Goal: Task Accomplishment & Management: Use online tool/utility

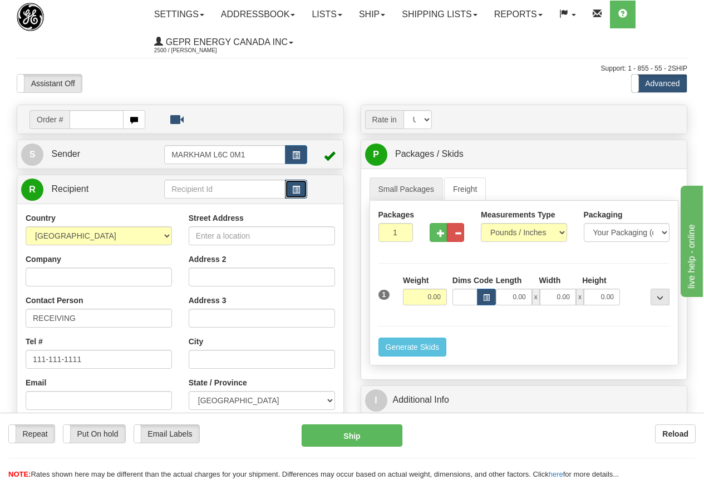
click at [297, 187] on span "button" at bounding box center [296, 189] width 8 height 7
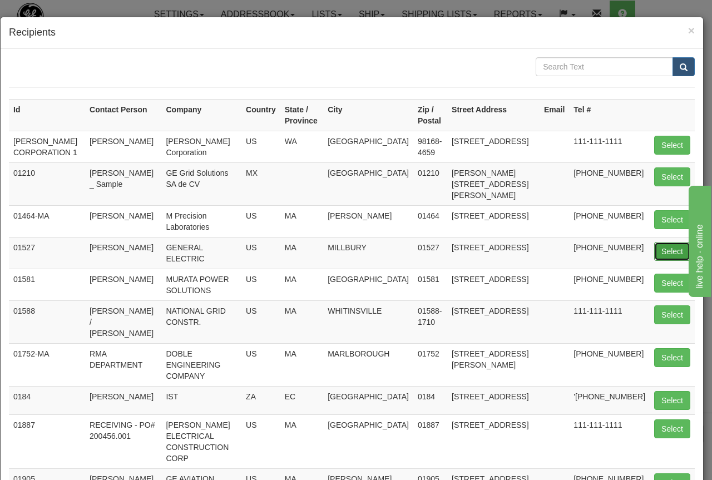
click at [667, 249] on button "Select" at bounding box center [672, 251] width 36 height 19
type input "01527"
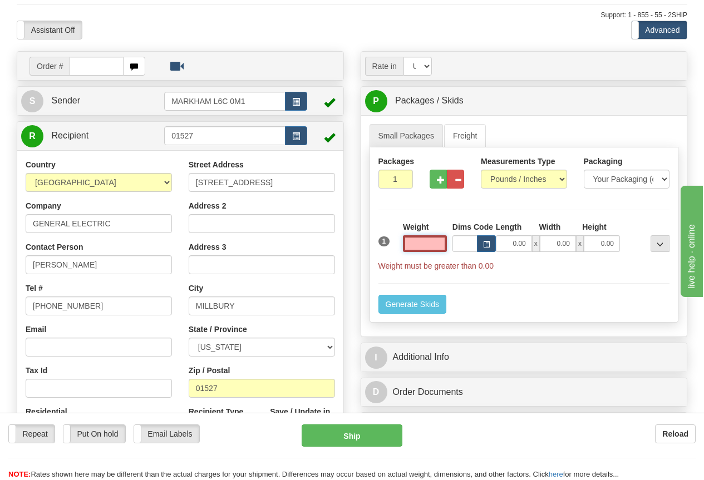
scroll to position [56, 0]
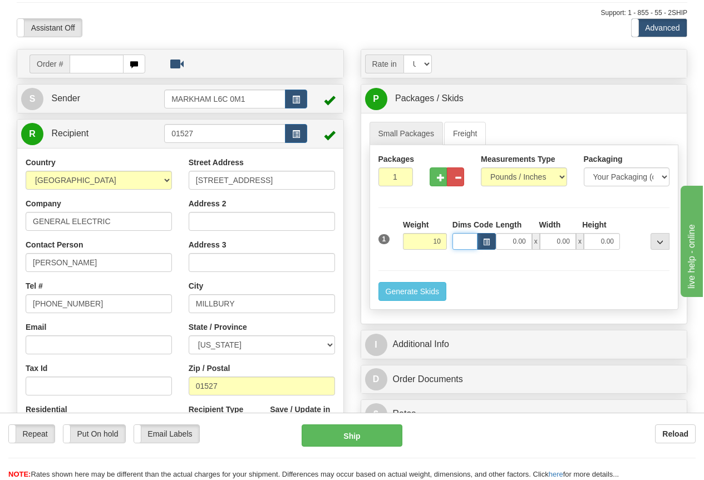
type input "10.00"
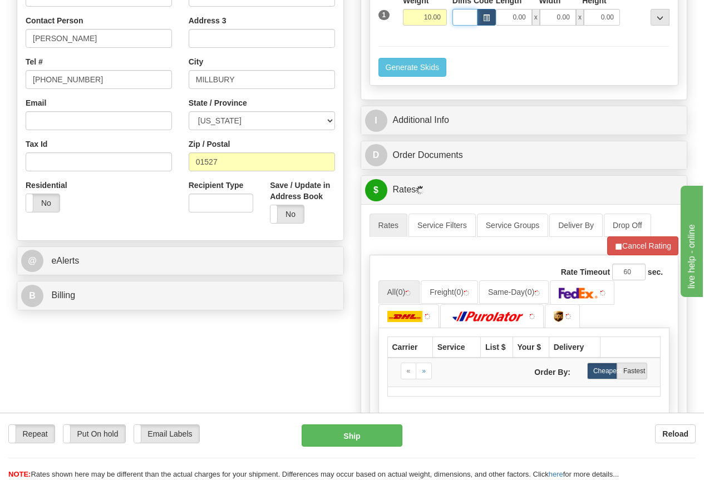
scroll to position [334, 0]
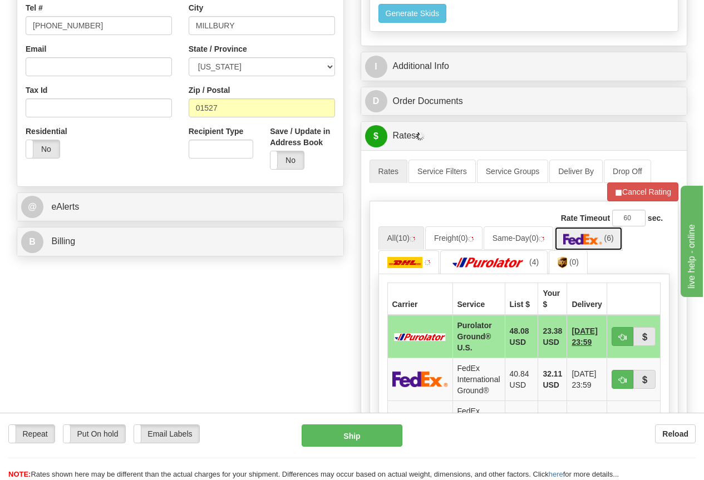
click at [594, 239] on img at bounding box center [582, 239] width 39 height 11
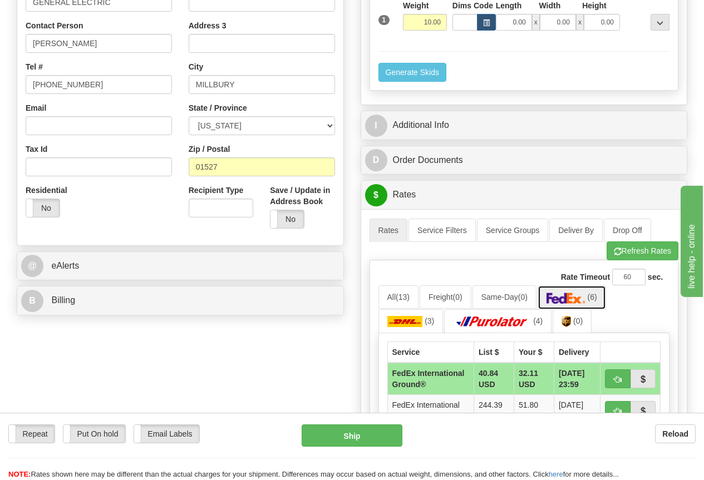
scroll to position [278, 0]
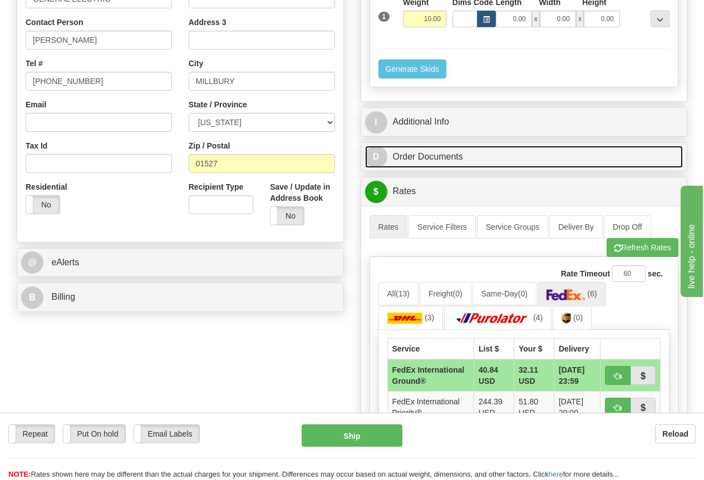
click at [433, 157] on link "D Order Documents" at bounding box center [524, 157] width 318 height 23
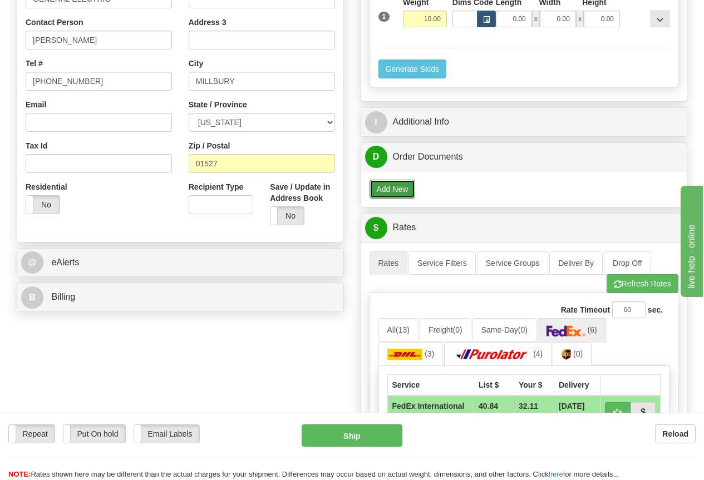
click at [403, 190] on button "Add New" at bounding box center [392, 189] width 46 height 19
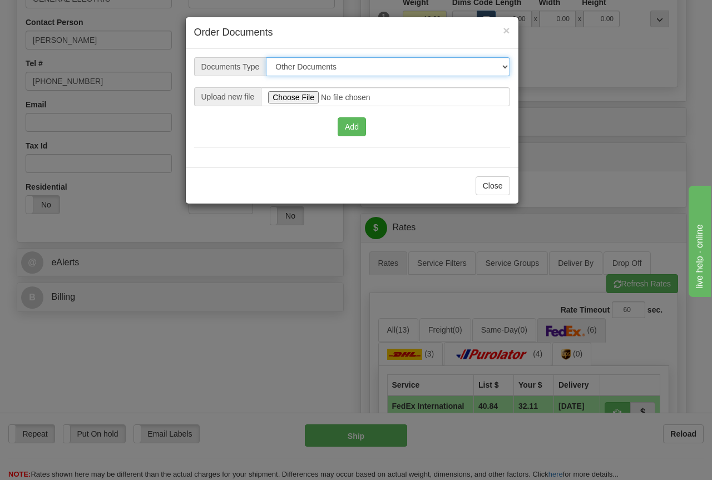
click at [325, 64] on select "Other Documents Commercial Invoice" at bounding box center [388, 66] width 244 height 19
click at [325, 63] on select "Other Documents Commercial Invoice" at bounding box center [388, 66] width 244 height 19
click at [505, 29] on span "×" at bounding box center [506, 30] width 7 height 13
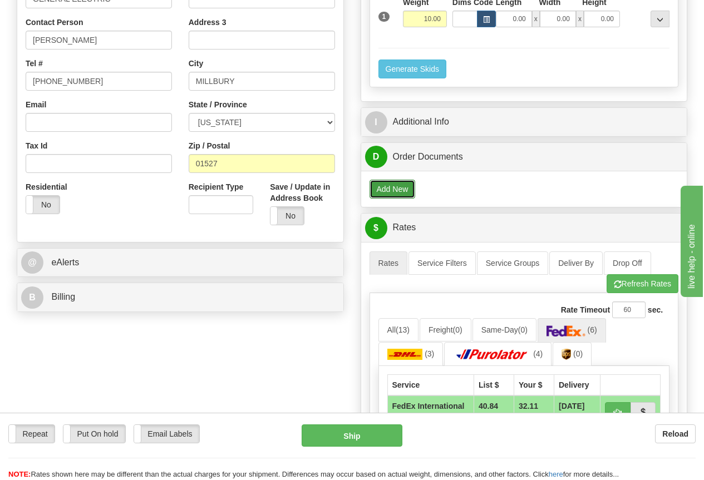
click at [393, 189] on button "Add New" at bounding box center [392, 189] width 46 height 19
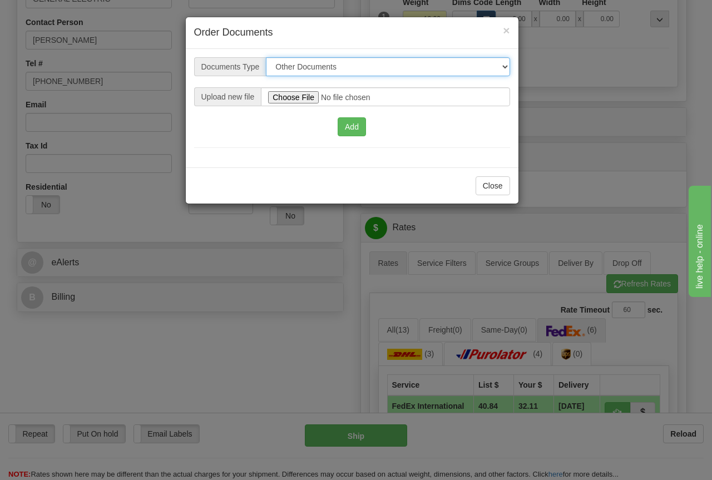
click at [323, 65] on select "Other Documents Commercial Invoice" at bounding box center [388, 66] width 244 height 19
click at [309, 68] on select "Other Documents Commercial Invoice" at bounding box center [388, 66] width 244 height 19
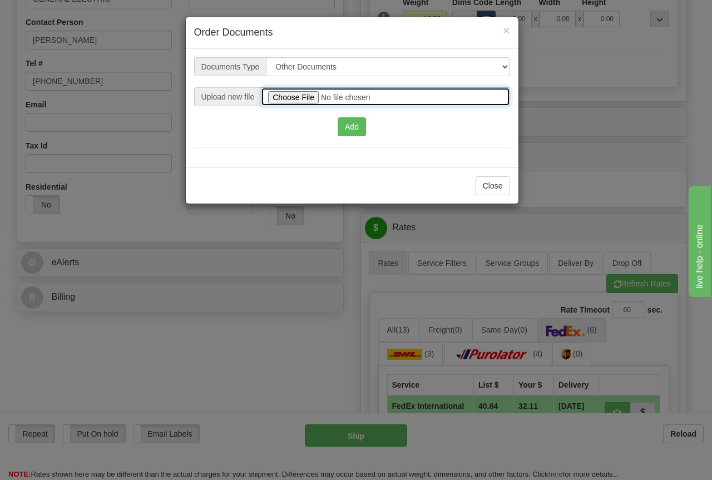
click at [289, 96] on input "file" at bounding box center [385, 96] width 249 height 19
type input "C:\fakepath\2025_USMCA_GE Grid Solutions LLC_2025I1-1-1151-USMCA-1.pdf"
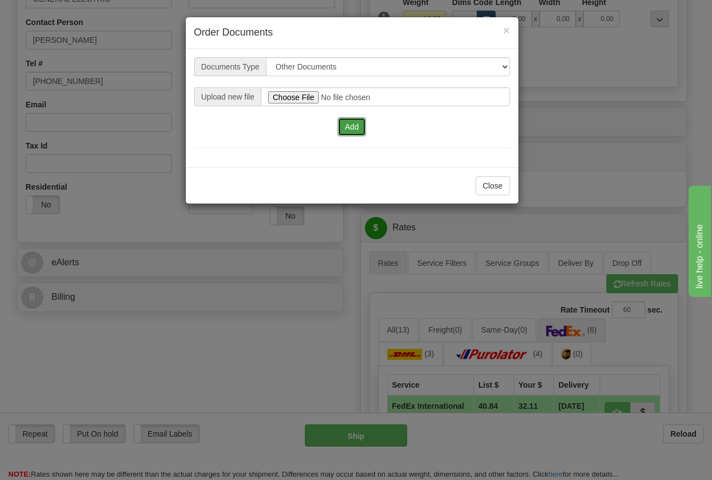
click at [355, 126] on button "Add" at bounding box center [352, 126] width 28 height 19
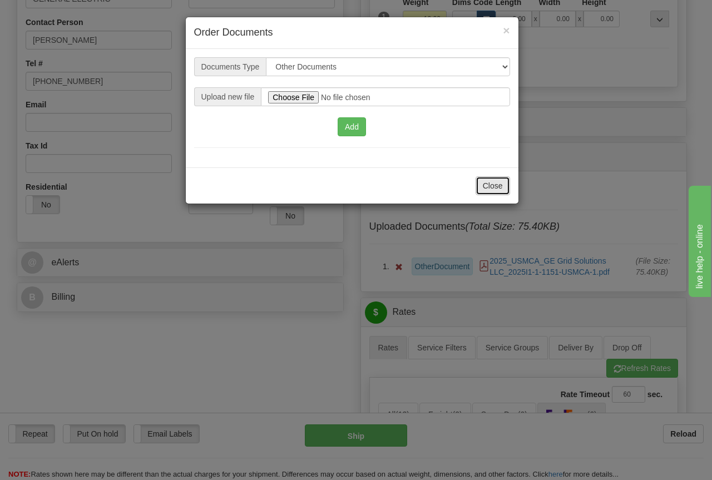
click at [490, 187] on button "Close" at bounding box center [493, 185] width 34 height 19
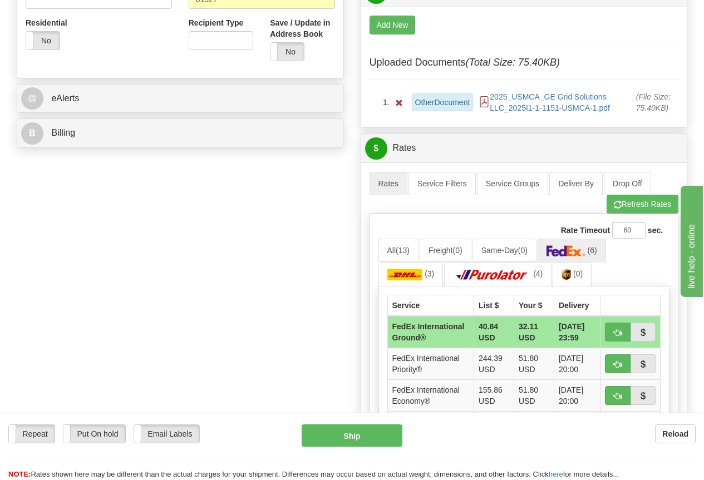
scroll to position [445, 0]
